Goal: Transaction & Acquisition: Purchase product/service

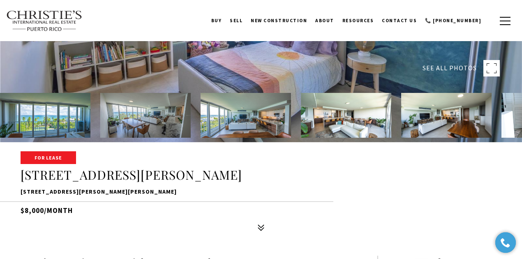
scroll to position [109, 0]
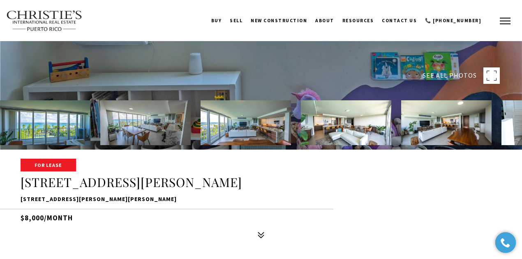
click at [502, 21] on span "button" at bounding box center [505, 21] width 11 height 1
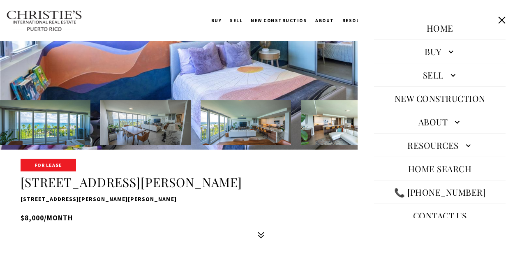
click at [440, 51] on link "Buy" at bounding box center [440, 52] width 132 height 20
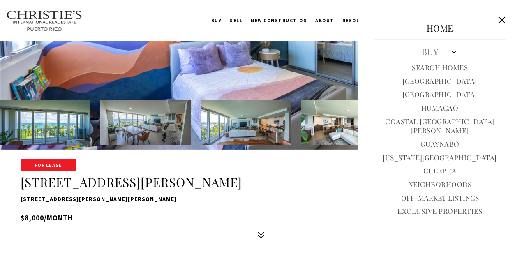
click at [420, 207] on link "Exclusive Properties" at bounding box center [440, 211] width 85 height 9
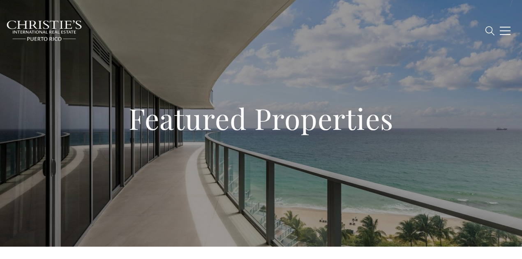
type input "**********"
type input "*********"
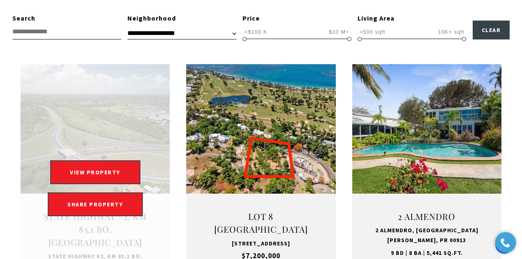
scroll to position [274, 0]
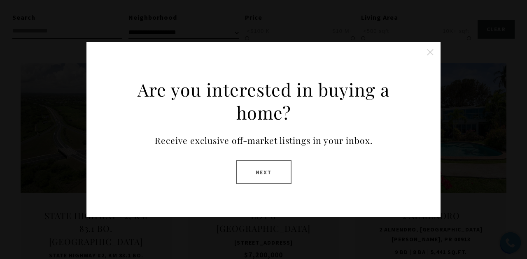
click at [253, 171] on button "Next" at bounding box center [264, 172] width 56 height 24
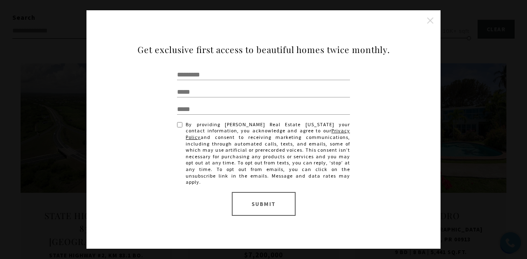
click at [432, 23] on button "Close this option" at bounding box center [430, 20] width 16 height 16
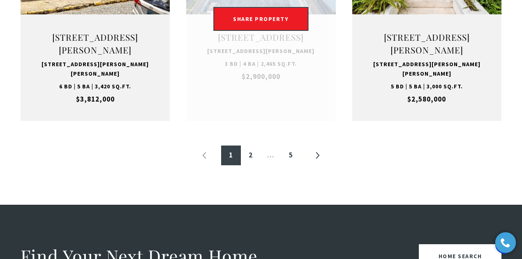
scroll to position [987, 0]
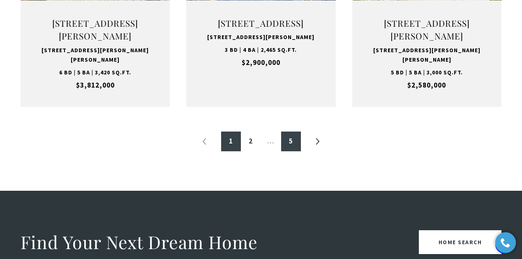
click at [284, 139] on link "5" at bounding box center [291, 142] width 20 height 20
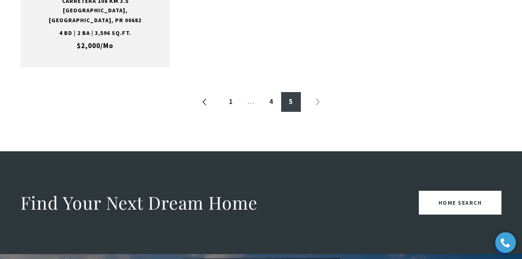
scroll to position [521, 0]
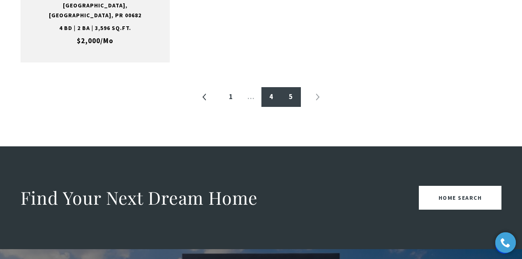
click at [267, 87] on link "4" at bounding box center [272, 97] width 20 height 20
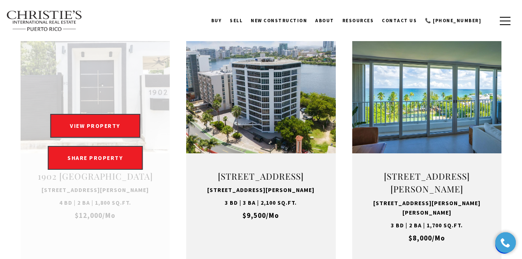
scroll to position [576, 0]
